Goal: Task Accomplishment & Management: Use online tool/utility

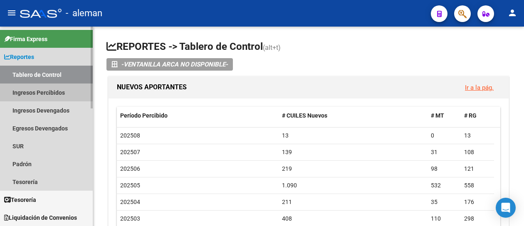
click at [41, 91] on link "Ingresos Percibidos" at bounding box center [46, 93] width 93 height 18
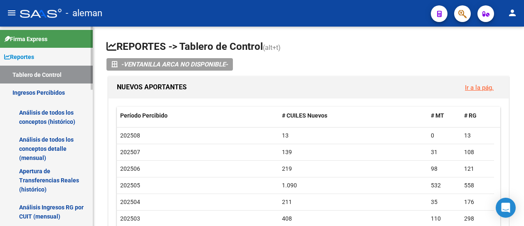
click at [52, 116] on link "Análisis de todos los conceptos (histórico)" at bounding box center [46, 117] width 93 height 32
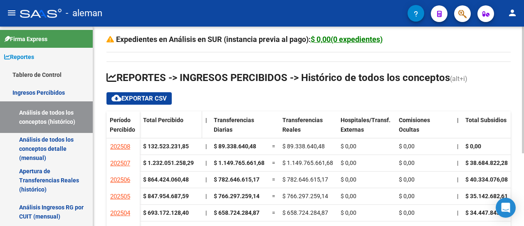
scroll to position [42, 0]
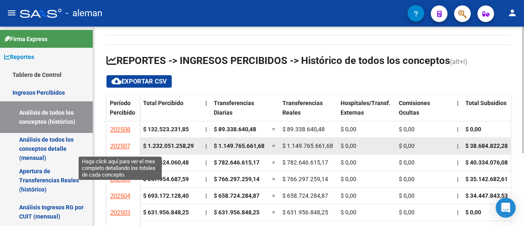
click at [128, 145] on span "202507" at bounding box center [120, 146] width 20 height 7
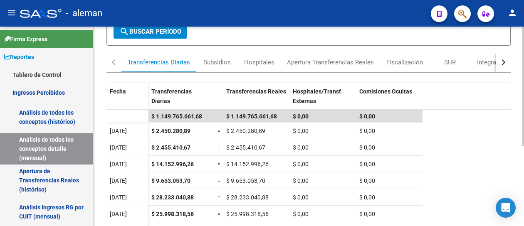
scroll to position [9, 0]
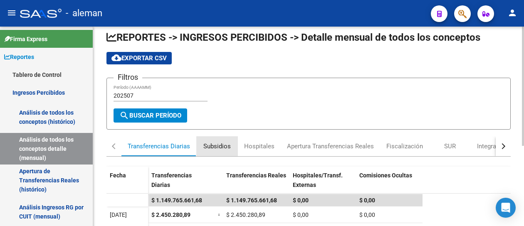
click at [217, 145] on div "Subsidios" at bounding box center [216, 146] width 27 height 9
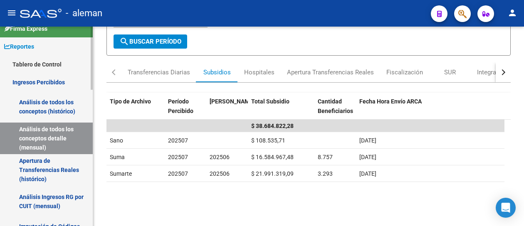
scroll to position [0, 0]
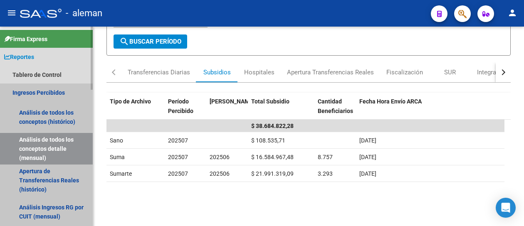
click at [56, 96] on link "Ingresos Percibidos" at bounding box center [46, 93] width 93 height 18
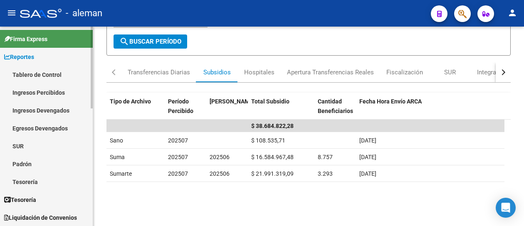
click at [56, 94] on link "Ingresos Percibidos" at bounding box center [46, 93] width 93 height 18
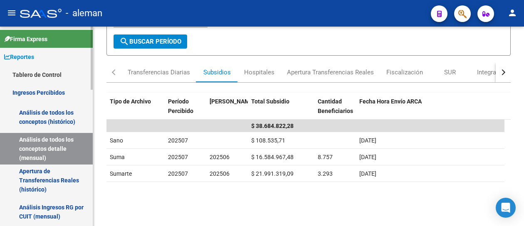
click at [58, 117] on link "Análisis de todos los conceptos (histórico)" at bounding box center [46, 117] width 93 height 32
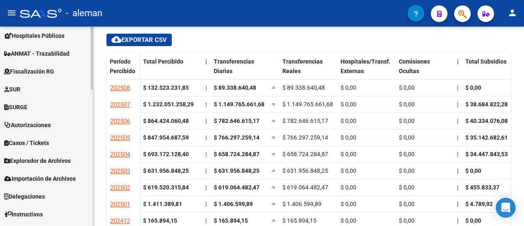
scroll to position [431, 0]
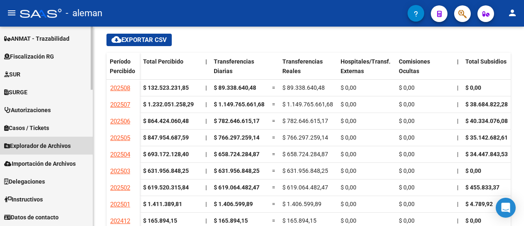
click at [54, 148] on span "Explorador de Archivos" at bounding box center [37, 145] width 67 height 9
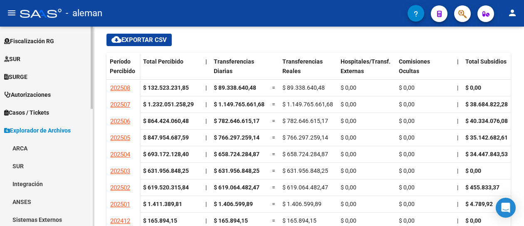
scroll to position [161, 0]
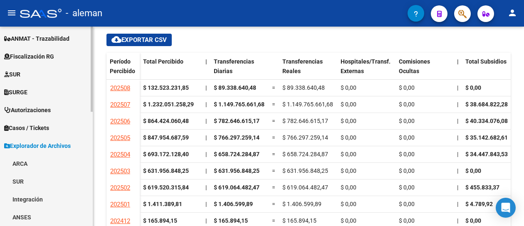
click at [18, 165] on link "ARCA" at bounding box center [46, 164] width 93 height 18
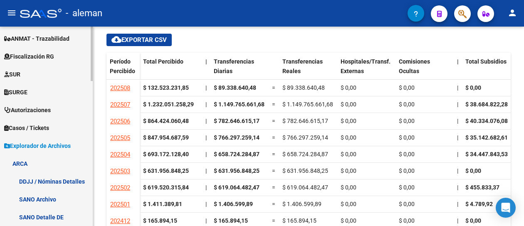
click at [59, 181] on link "DDJJ / Nóminas Detalles" at bounding box center [46, 182] width 93 height 18
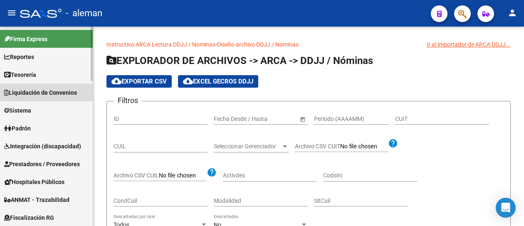
click at [34, 91] on span "Liquidación de Convenios" at bounding box center [40, 92] width 73 height 9
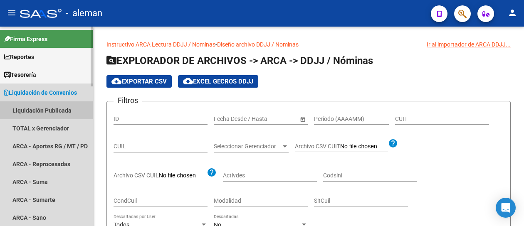
click at [49, 112] on link "Liquidación Publicada" at bounding box center [46, 110] width 93 height 18
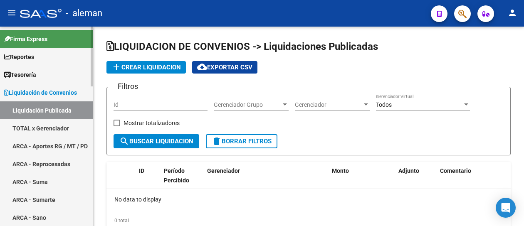
checkbox input "true"
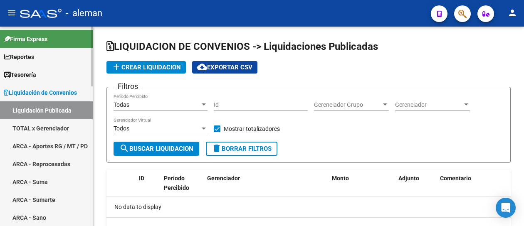
click at [44, 126] on link "TOTAL x Gerenciador" at bounding box center [46, 128] width 93 height 18
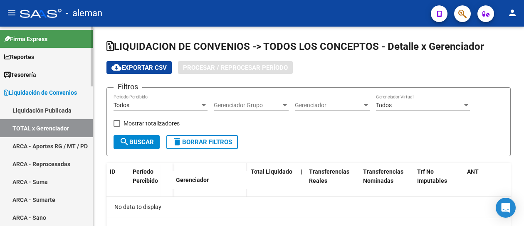
checkbox input "true"
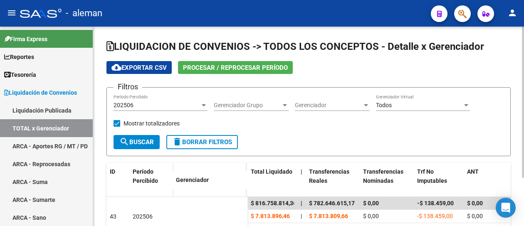
click at [203, 106] on div at bounding box center [204, 105] width 4 height 2
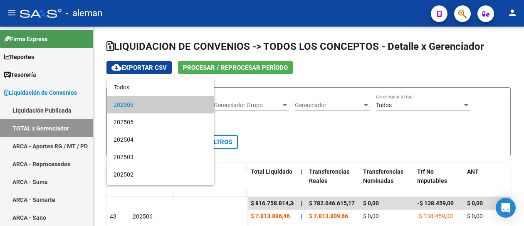
click at [330, 65] on div at bounding box center [262, 113] width 524 height 226
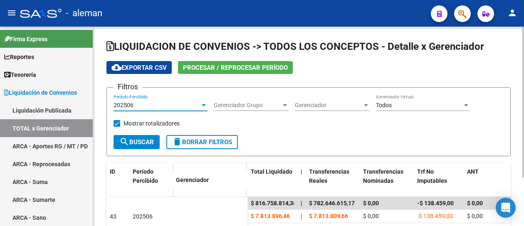
click at [205, 106] on div at bounding box center [204, 105] width 4 height 2
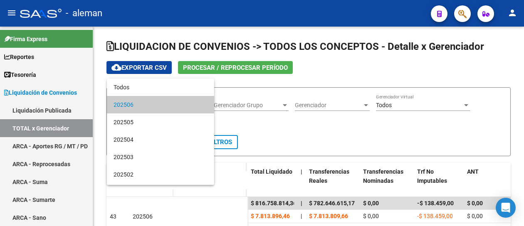
click at [350, 66] on div at bounding box center [262, 113] width 524 height 226
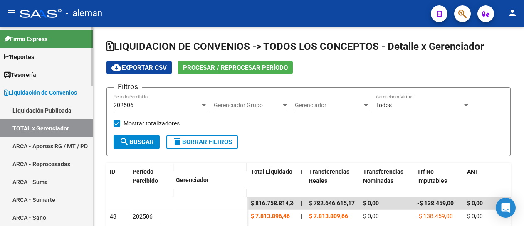
click at [42, 145] on link "ARCA - Aportes RG / MT / PD" at bounding box center [46, 146] width 93 height 18
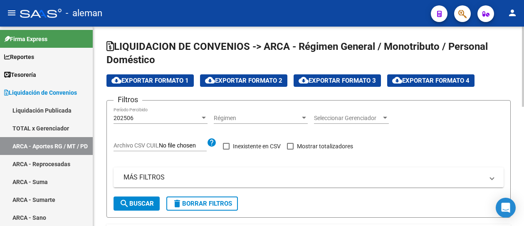
click at [203, 117] on div at bounding box center [204, 118] width 4 height 2
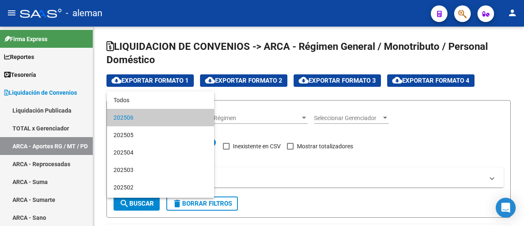
click at [446, 124] on div at bounding box center [262, 113] width 524 height 226
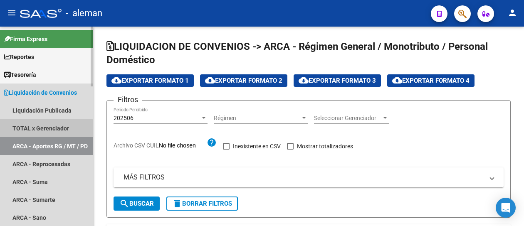
click at [46, 128] on link "TOTAL x Gerenciador" at bounding box center [46, 128] width 93 height 18
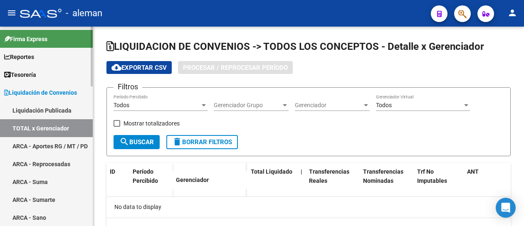
checkbox input "true"
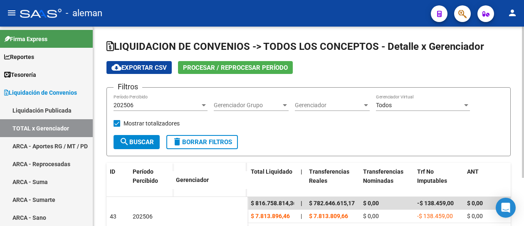
click at [216, 69] on span "Procesar / Reprocesar período" at bounding box center [235, 67] width 105 height 7
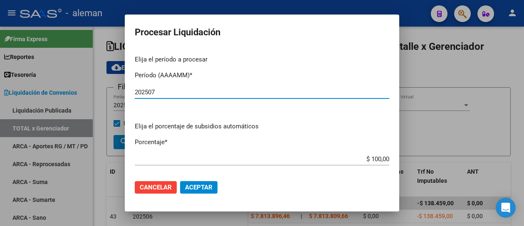
type input "202507"
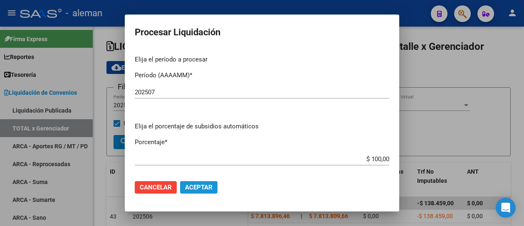
click at [205, 188] on span "Aceptar" at bounding box center [198, 187] width 27 height 7
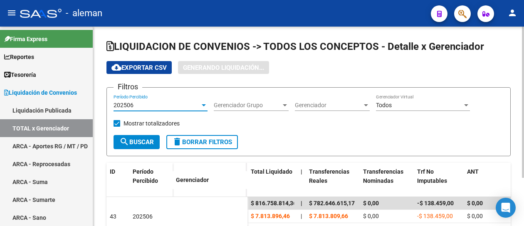
click at [202, 104] on div at bounding box center [204, 105] width 4 height 2
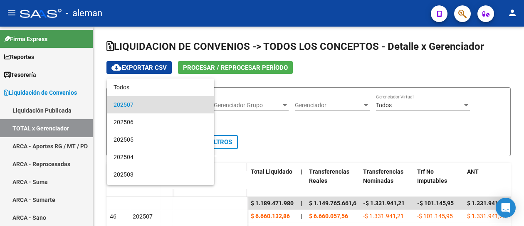
click at [346, 136] on div at bounding box center [262, 113] width 524 height 226
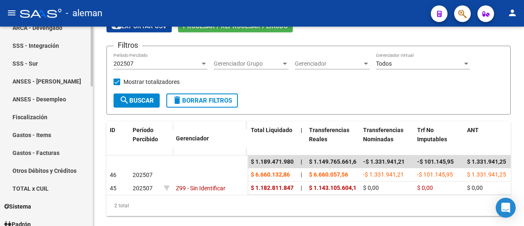
scroll to position [249, 0]
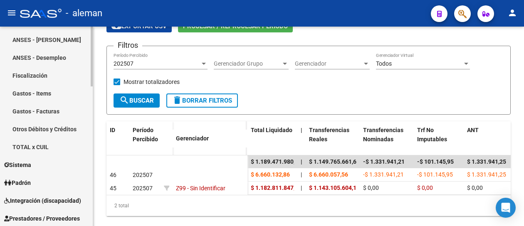
click at [33, 145] on link "TOTAL x CUIL" at bounding box center [46, 147] width 93 height 18
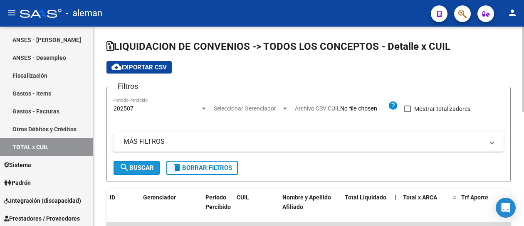
click at [132, 167] on span "search Buscar" at bounding box center [136, 167] width 35 height 7
click at [160, 69] on span "cloud_download Exportar CSV" at bounding box center [138, 67] width 55 height 7
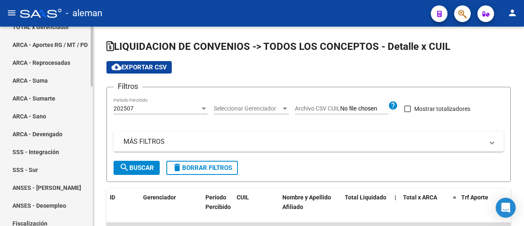
scroll to position [83, 0]
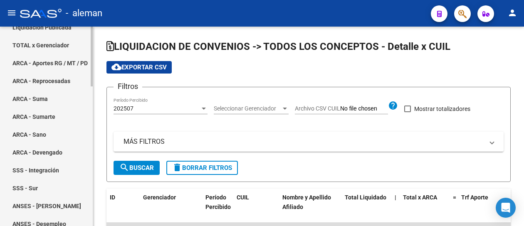
click at [61, 61] on link "ARCA - Aportes RG / MT / PD" at bounding box center [46, 63] width 93 height 18
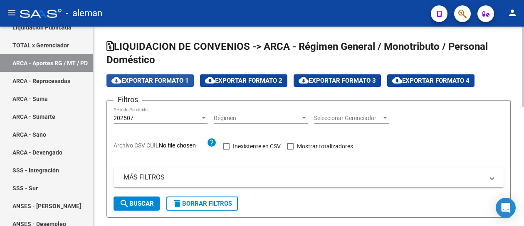
click at [184, 79] on span "cloud_download Exportar Formato 1" at bounding box center [149, 80] width 77 height 7
